Goal: Transaction & Acquisition: Purchase product/service

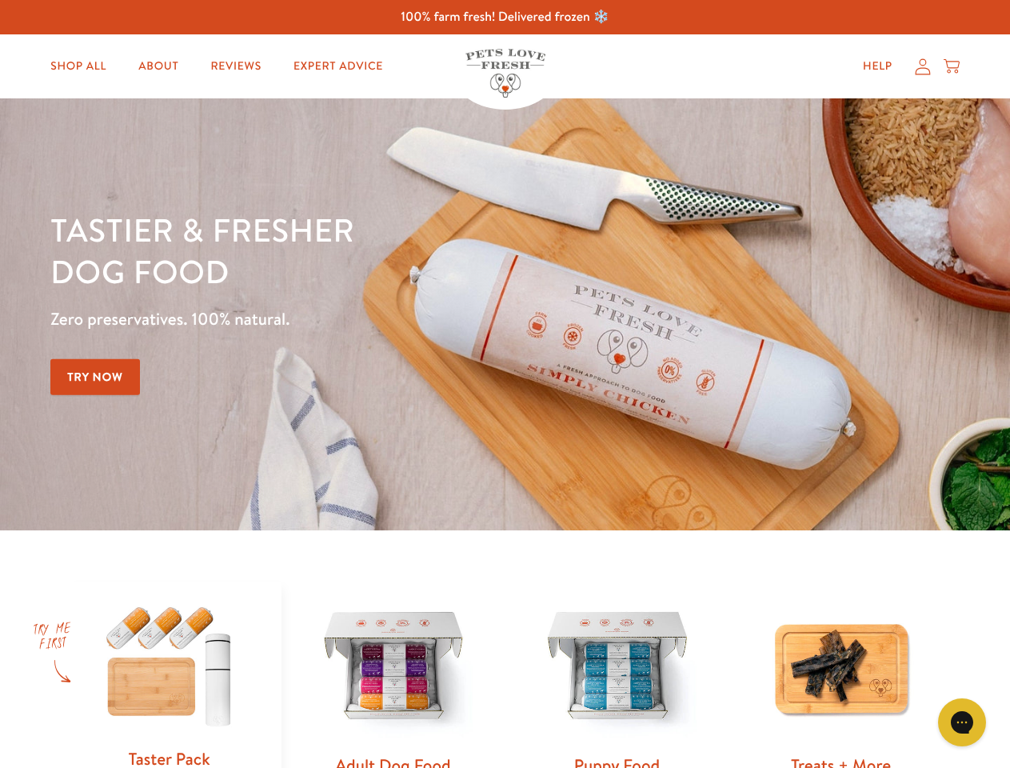
click at [505, 384] on div "Tastier & fresher dog food Zero preservatives. 100% natural. Try Now" at bounding box center [353, 314] width 606 height 211
click at [962, 722] on icon "Gorgias live chat" at bounding box center [961, 721] width 15 height 15
